Goal: Task Accomplishment & Management: Complete application form

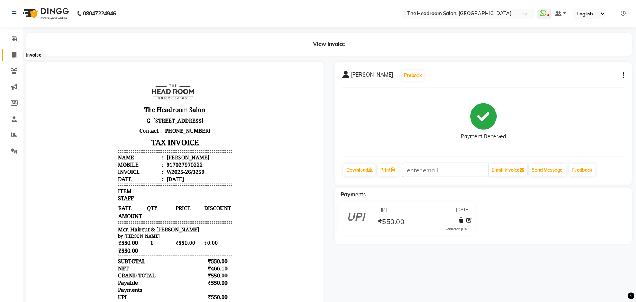
click at [12, 53] on icon at bounding box center [14, 55] width 4 height 6
select select "service"
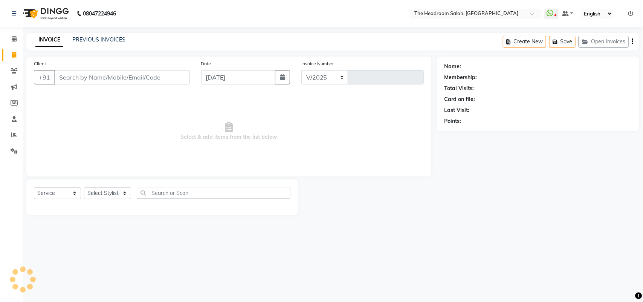
select select "6933"
type input "3260"
click at [60, 79] on input "Client" at bounding box center [122, 77] width 136 height 14
click at [59, 75] on input "Client" at bounding box center [122, 77] width 136 height 14
select select "58237"
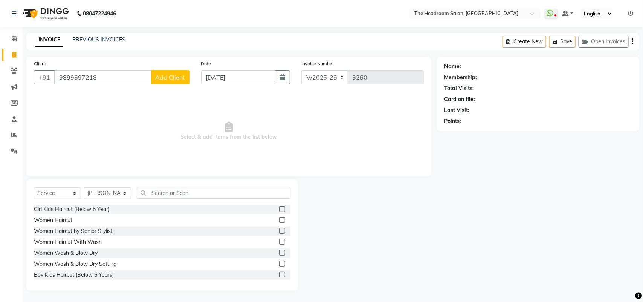
type input "9899697218"
click at [164, 73] on span "Add Client" at bounding box center [171, 77] width 30 height 8
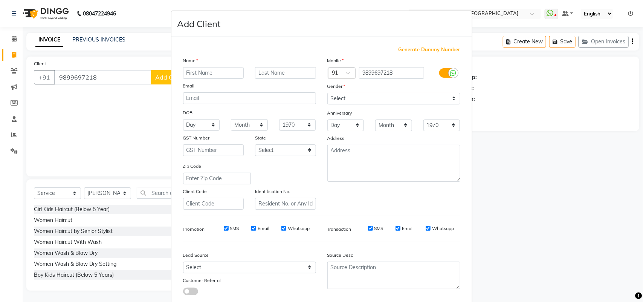
click at [190, 73] on input "text" at bounding box center [213, 73] width 61 height 12
type input "[PERSON_NAME]"
click at [332, 95] on select "Select [DEMOGRAPHIC_DATA] [DEMOGRAPHIC_DATA] Other Prefer Not To Say" at bounding box center [394, 99] width 133 height 12
select select "[DEMOGRAPHIC_DATA]"
click at [328, 93] on select "Select [DEMOGRAPHIC_DATA] [DEMOGRAPHIC_DATA] Other Prefer Not To Say" at bounding box center [394, 99] width 133 height 12
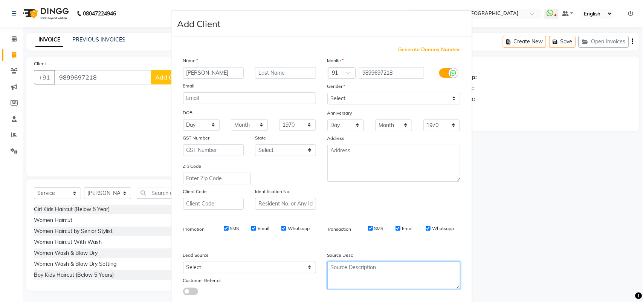
click at [440, 273] on textarea at bounding box center [394, 276] width 133 height 28
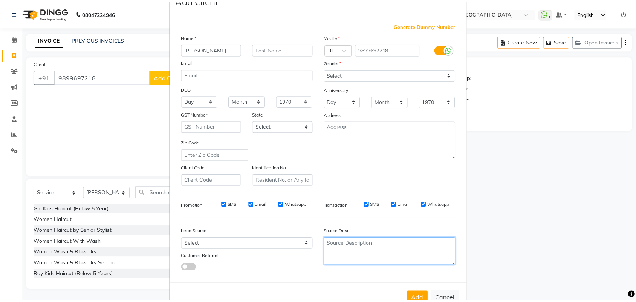
scroll to position [43, 0]
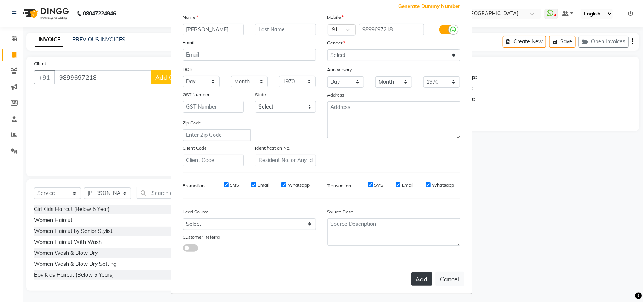
click at [415, 274] on button "Add" at bounding box center [422, 279] width 21 height 14
select select
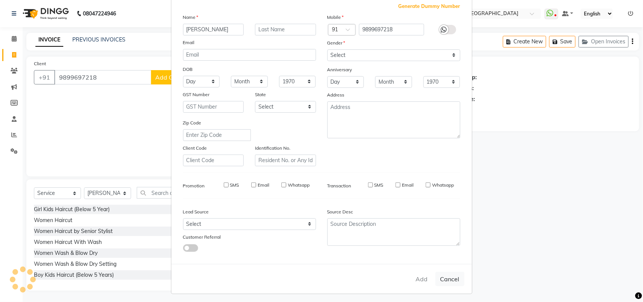
select select
checkbox input "false"
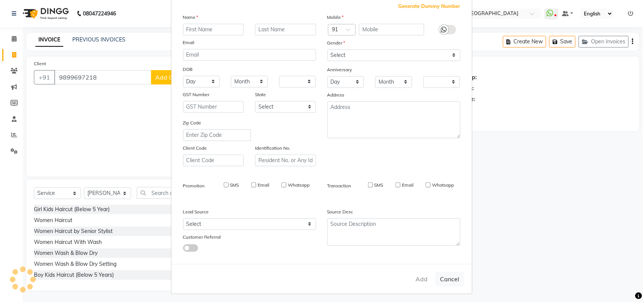
checkbox input "false"
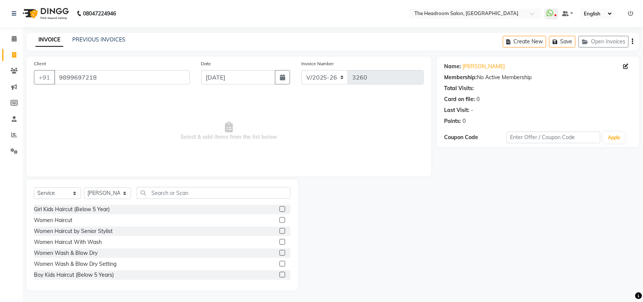
click at [174, 186] on div "Select Service Product Membership Package Voucher Prepaid Gift Card Select Styl…" at bounding box center [162, 234] width 272 height 111
click at [174, 193] on input "text" at bounding box center [214, 193] width 154 height 12
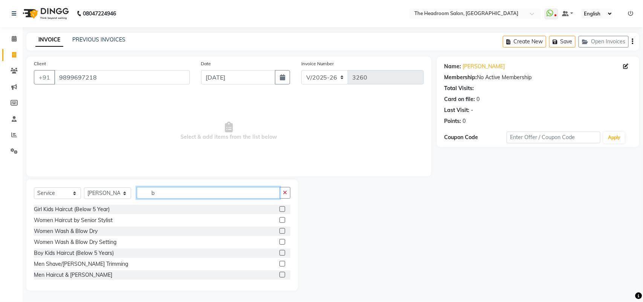
type input "b"
click at [280, 264] on label at bounding box center [283, 264] width 6 height 6
click at [280, 264] on input "checkbox" at bounding box center [282, 264] width 5 height 5
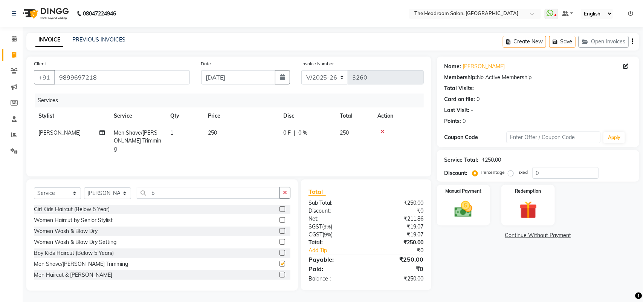
checkbox input "false"
click at [462, 191] on label "Manual Payment" at bounding box center [464, 190] width 38 height 7
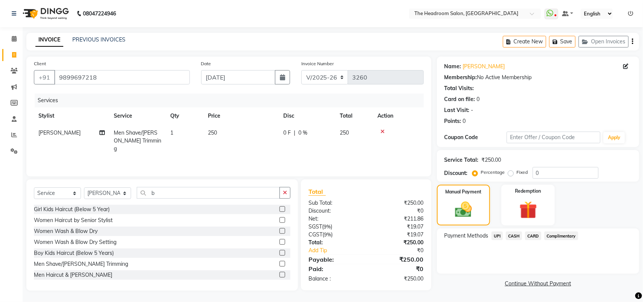
click at [532, 234] on span "CARD" at bounding box center [533, 235] width 16 height 9
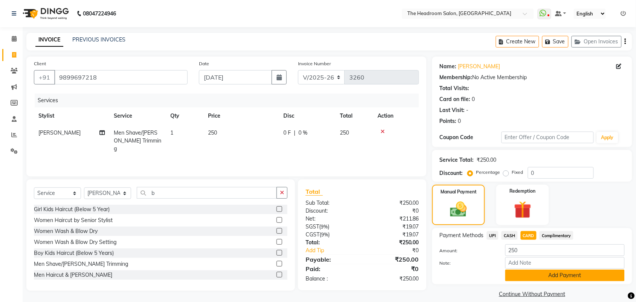
click at [564, 274] on button "Add Payment" at bounding box center [564, 275] width 119 height 12
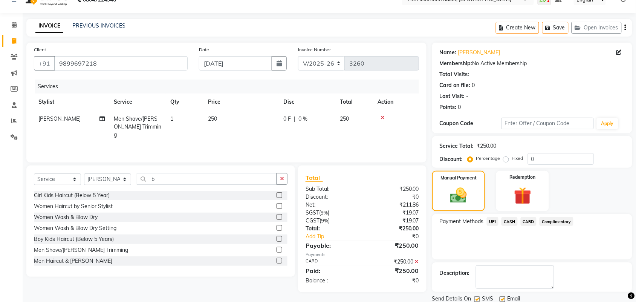
scroll to position [38, 0]
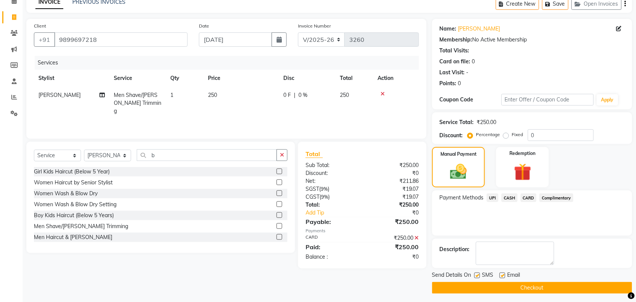
click at [571, 283] on button "Checkout" at bounding box center [532, 288] width 200 height 12
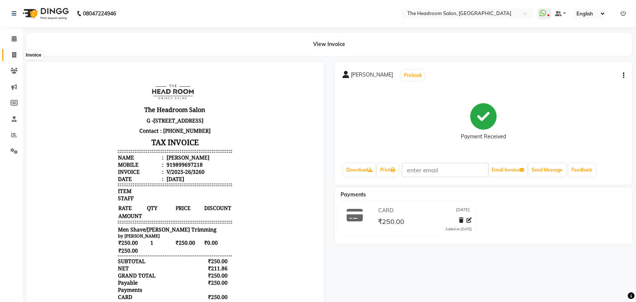
click at [12, 52] on span at bounding box center [14, 55] width 13 height 9
select select "service"
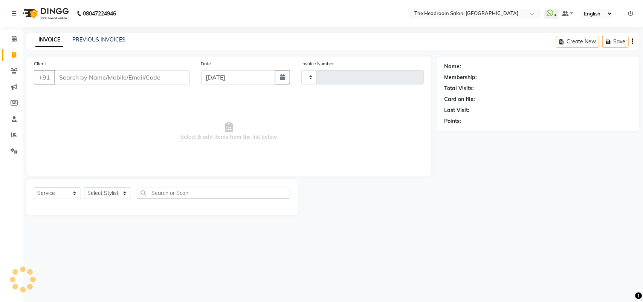
click at [115, 80] on input "Client" at bounding box center [122, 77] width 136 height 14
select select "6933"
type input "3261"
select select "58237"
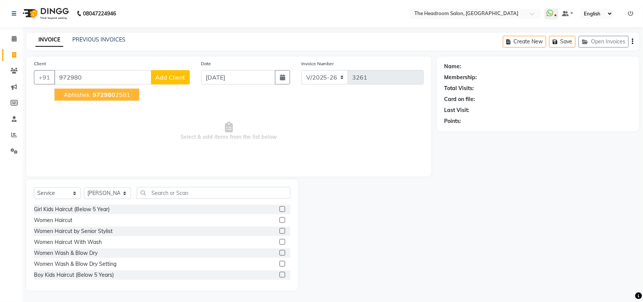
click at [89, 93] on span "abhishek" at bounding box center [77, 95] width 26 height 8
type input "9729802581"
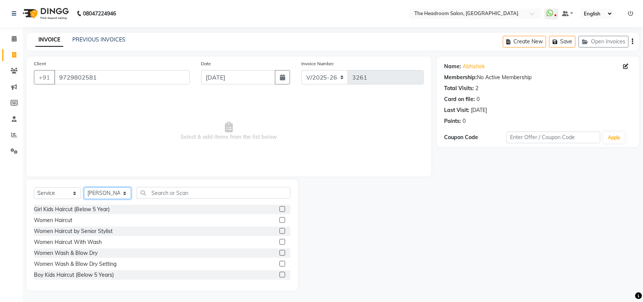
click at [117, 191] on select "Select Stylist [PERSON_NAME] Deepak [PERSON_NAME] [PERSON_NAME] Manager [PERSON…" at bounding box center [107, 193] width 47 height 12
select select "58238"
click at [84, 187] on select "Select Stylist [PERSON_NAME] Deepak [PERSON_NAME] [PERSON_NAME] Manager [PERSON…" at bounding box center [107, 193] width 47 height 12
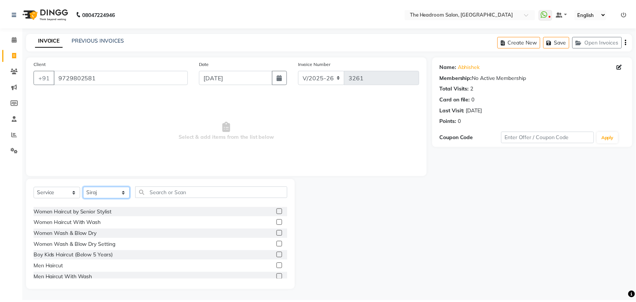
scroll to position [38, 0]
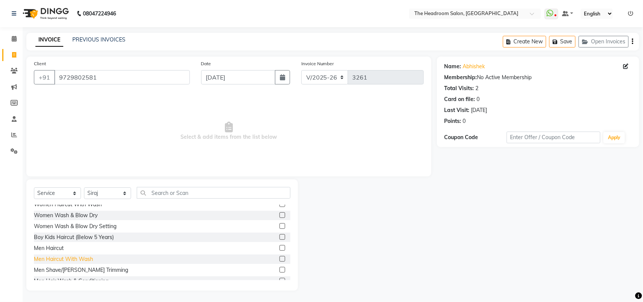
click at [54, 257] on div "Men Haircut With Wash" at bounding box center [63, 259] width 59 height 8
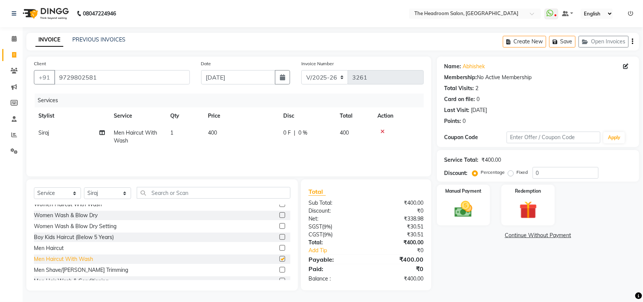
checkbox input "false"
click at [57, 268] on div "Men Shave/[PERSON_NAME] Trimming" at bounding box center [81, 270] width 94 height 8
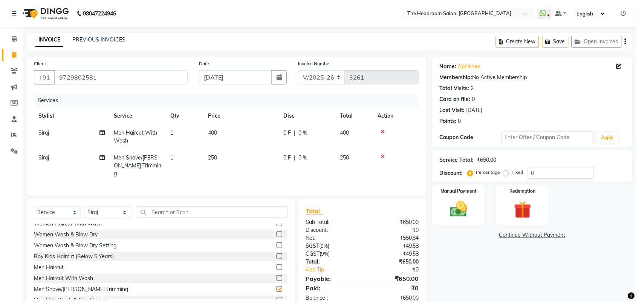
checkbox input "false"
click at [466, 220] on div "Manual Payment" at bounding box center [458, 205] width 55 height 42
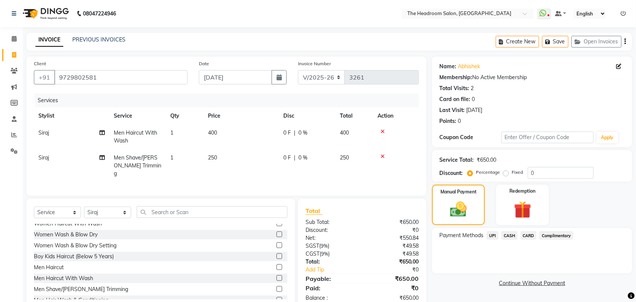
click at [493, 234] on span "UPI" at bounding box center [493, 235] width 12 height 9
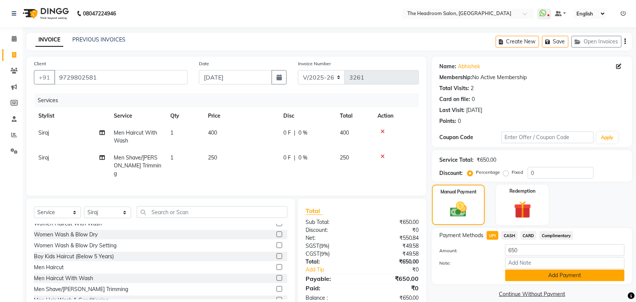
click at [530, 270] on button "Add Payment" at bounding box center [564, 275] width 119 height 12
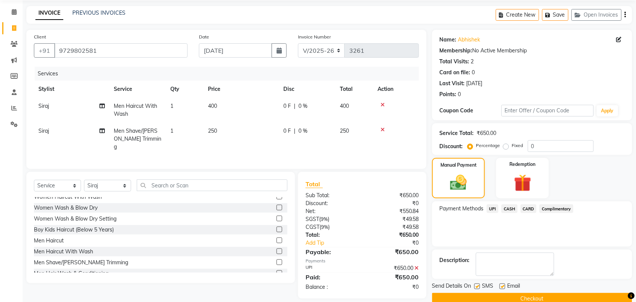
scroll to position [41, 0]
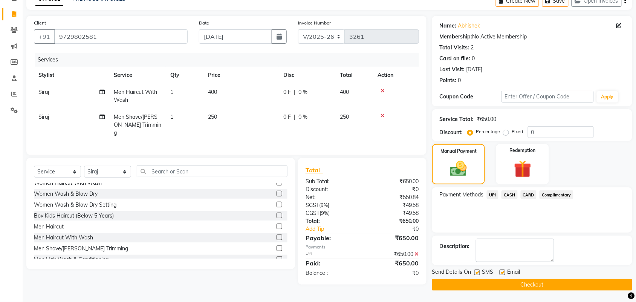
click at [594, 288] on button "Checkout" at bounding box center [532, 285] width 200 height 12
